Goal: Register for event/course

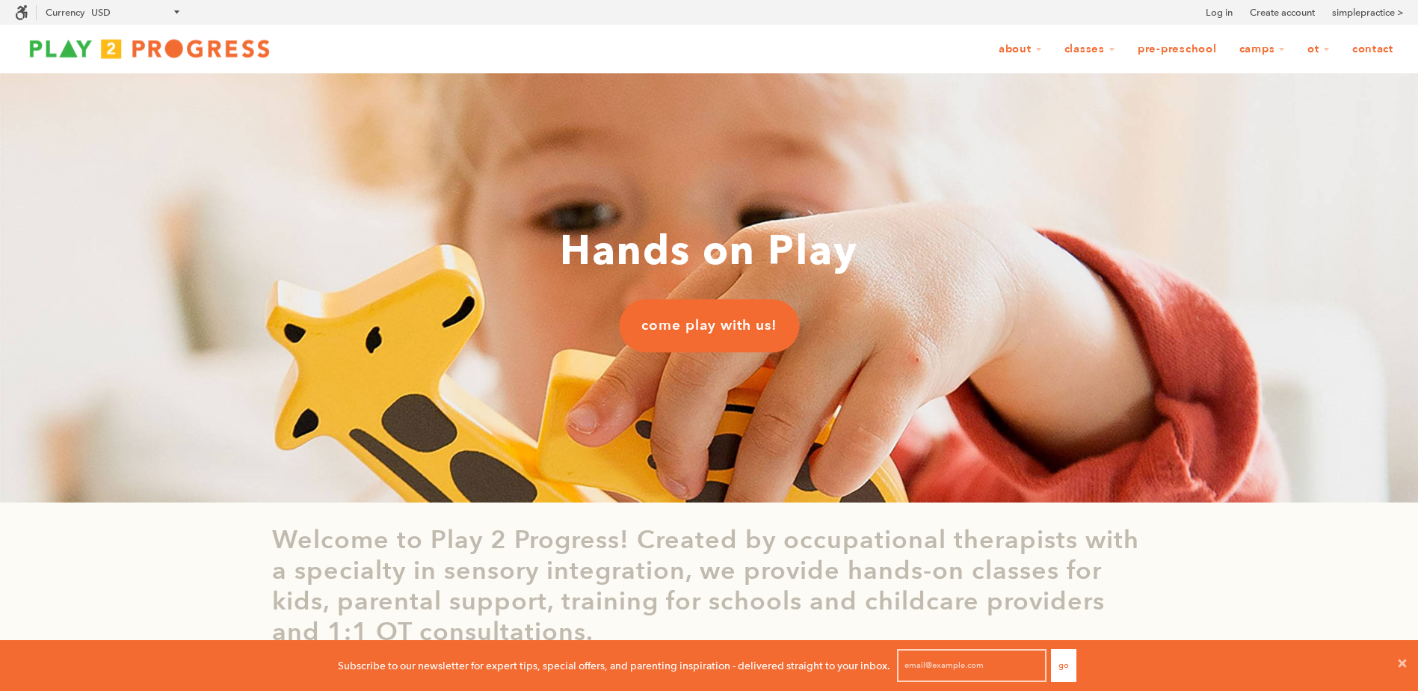
scroll to position [1, 12]
click at [1097, 52] on link "Classes" at bounding box center [1090, 49] width 70 height 28
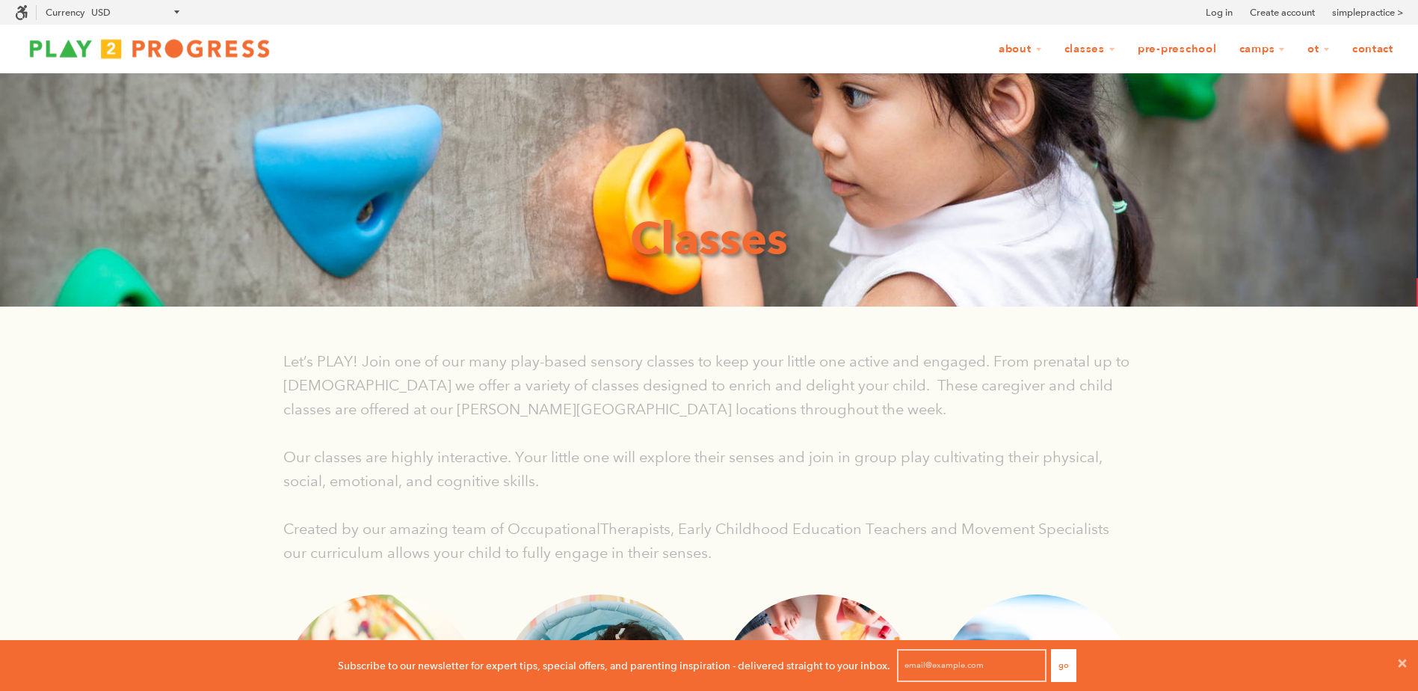
scroll to position [40, 1407]
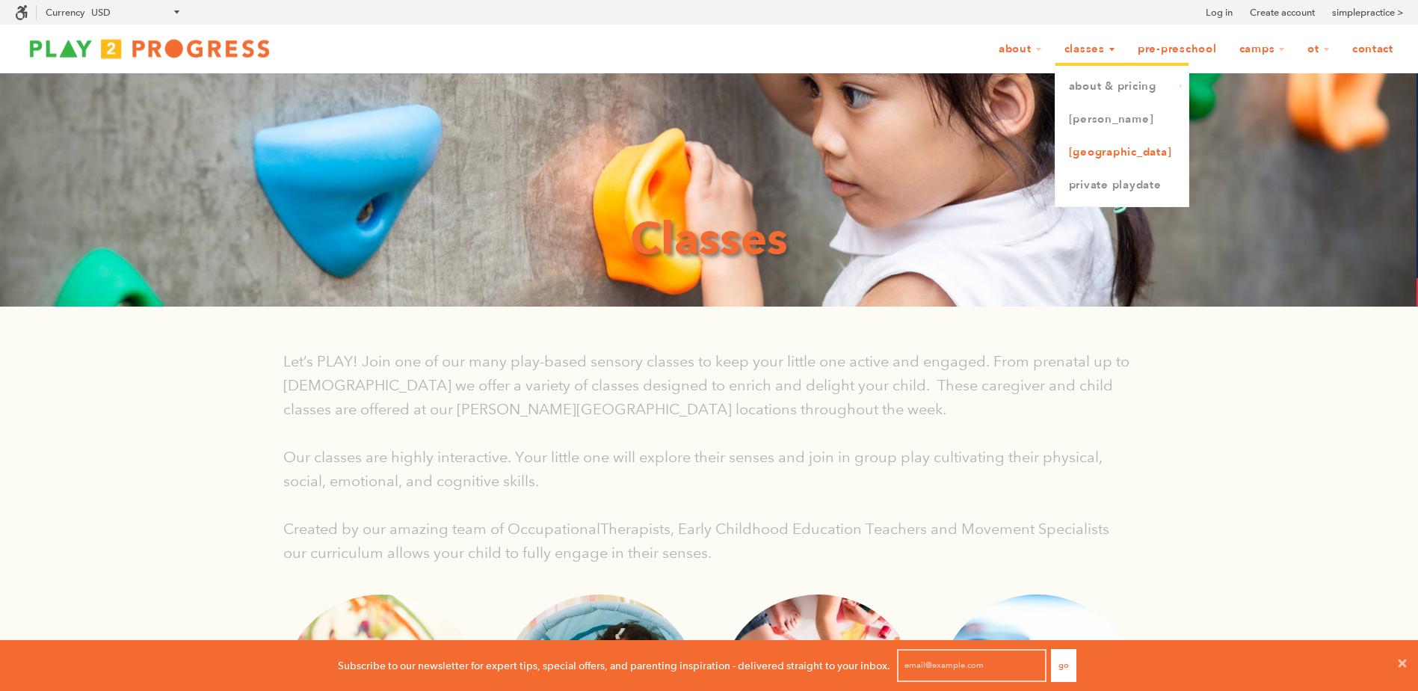
click at [1110, 148] on link "[GEOGRAPHIC_DATA]" at bounding box center [1122, 152] width 133 height 33
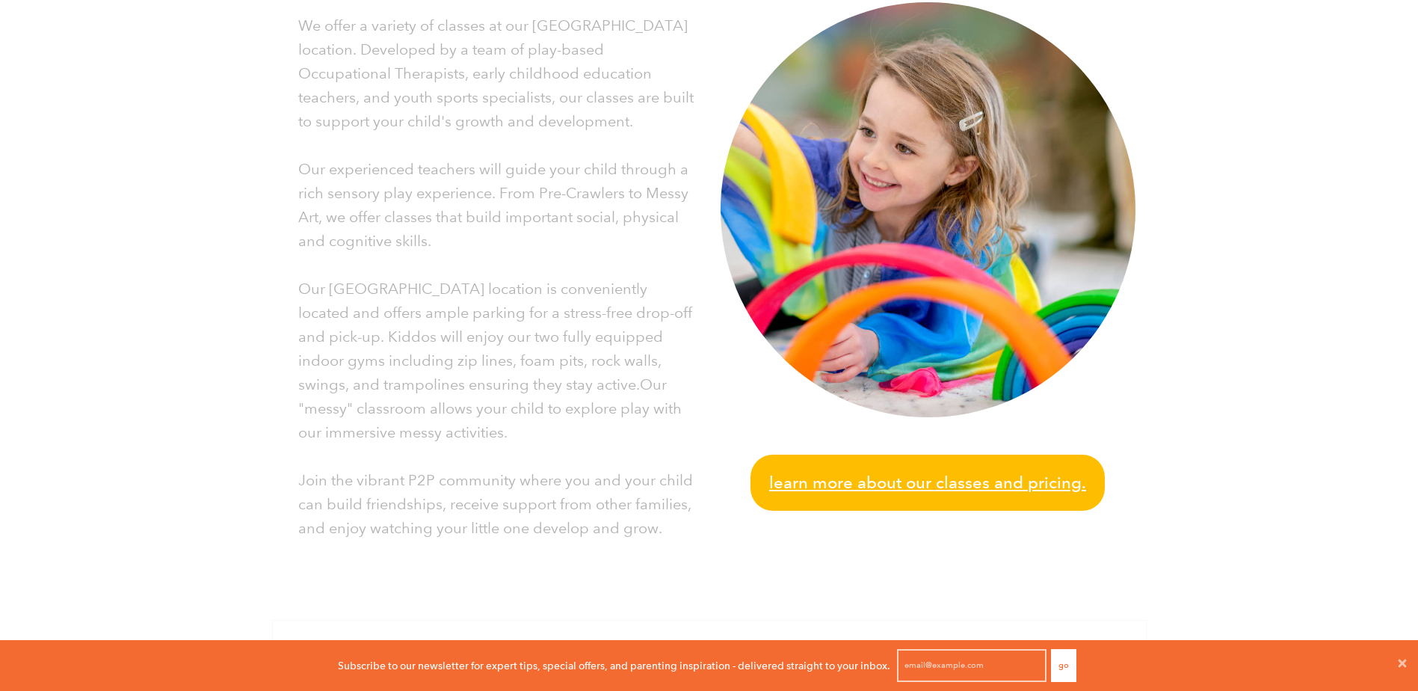
scroll to position [822, 0]
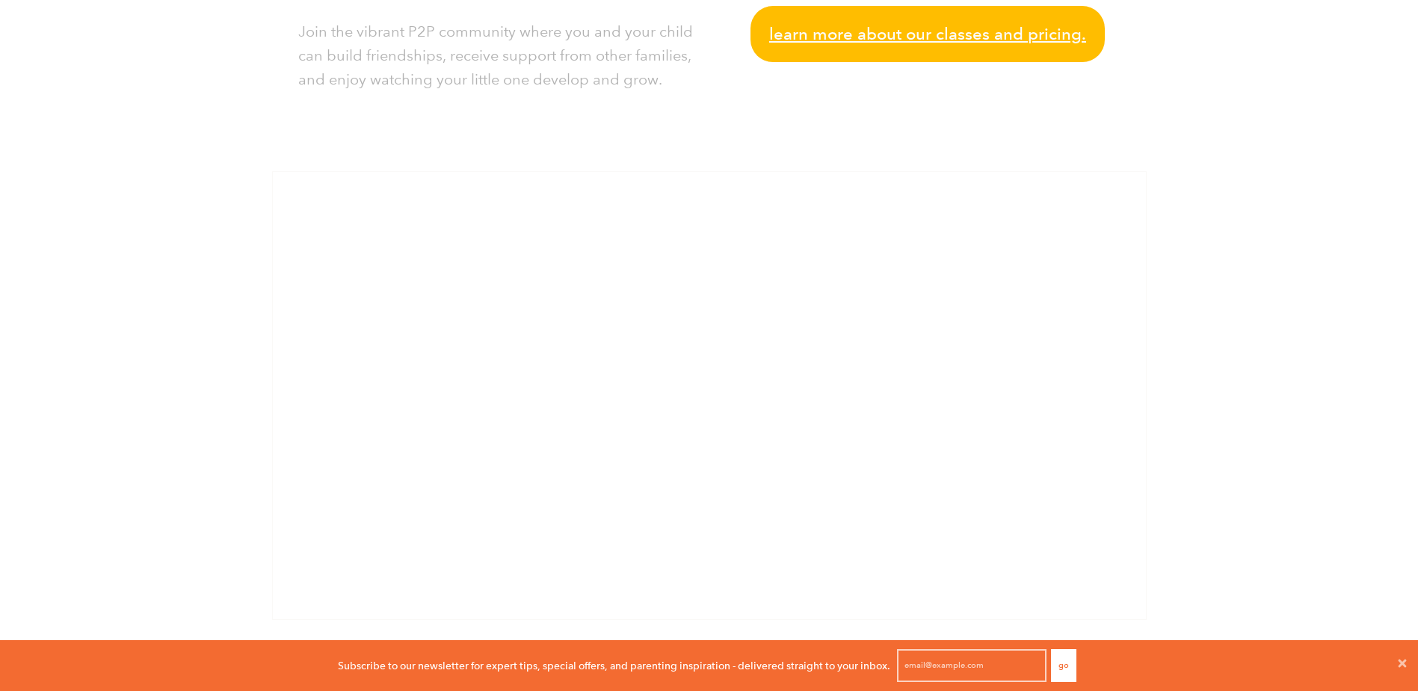
click at [1021, 41] on span "Learn more about our classes and pricing." at bounding box center [927, 34] width 317 height 26
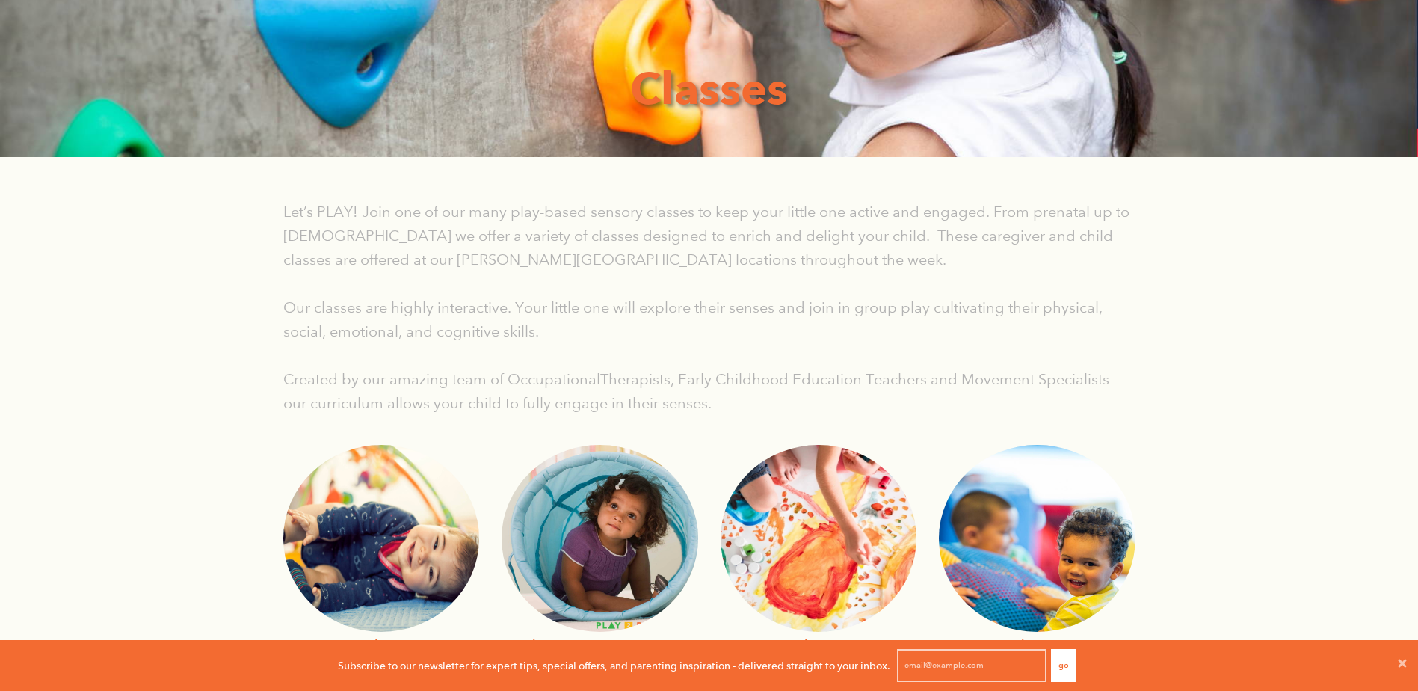
scroll to position [374, 0]
